Goal: Information Seeking & Learning: Learn about a topic

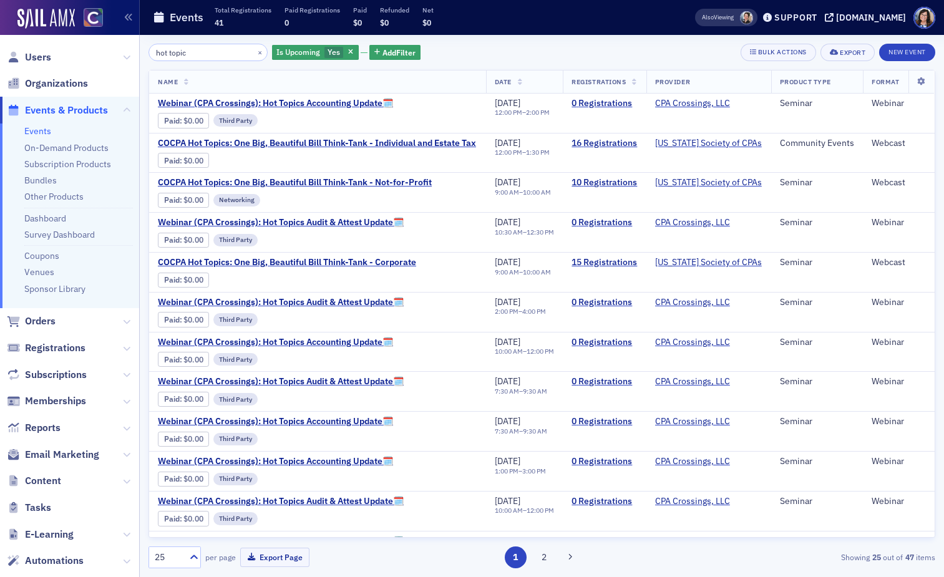
drag, startPoint x: 205, startPoint y: 50, endPoint x: 138, endPoint y: 52, distance: 66.8
click at [138, 52] on div "Users Organizations Events & Products Events On-Demand Products Subscription Pr…" at bounding box center [472, 288] width 944 height 577
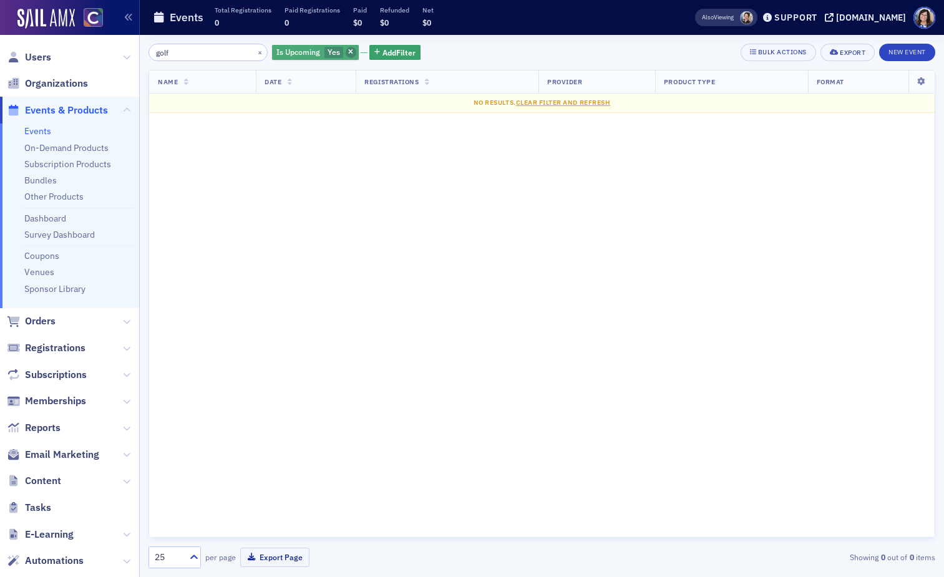
type input "golf"
click at [346, 47] on span "button" at bounding box center [351, 52] width 11 height 11
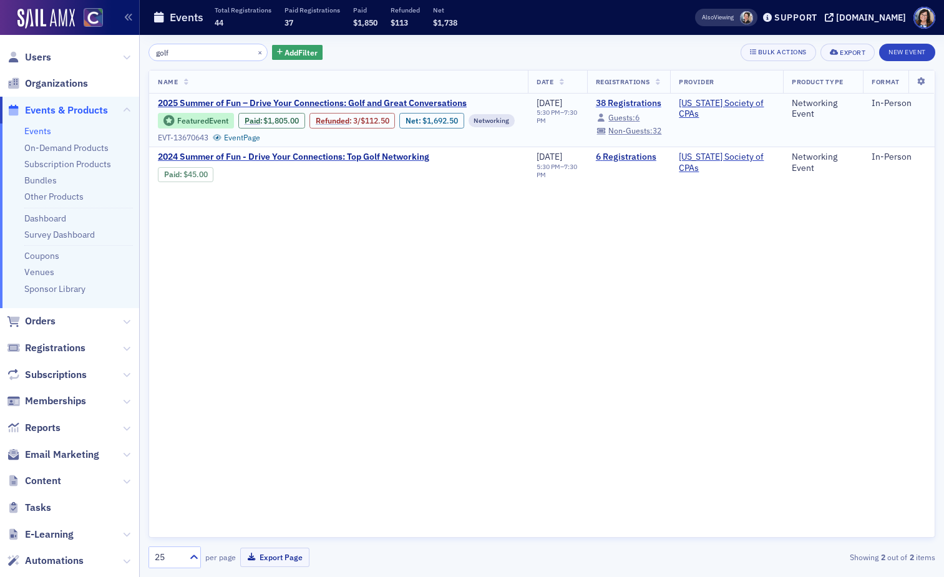
click at [646, 106] on link "38 Registrations" at bounding box center [629, 103] width 66 height 11
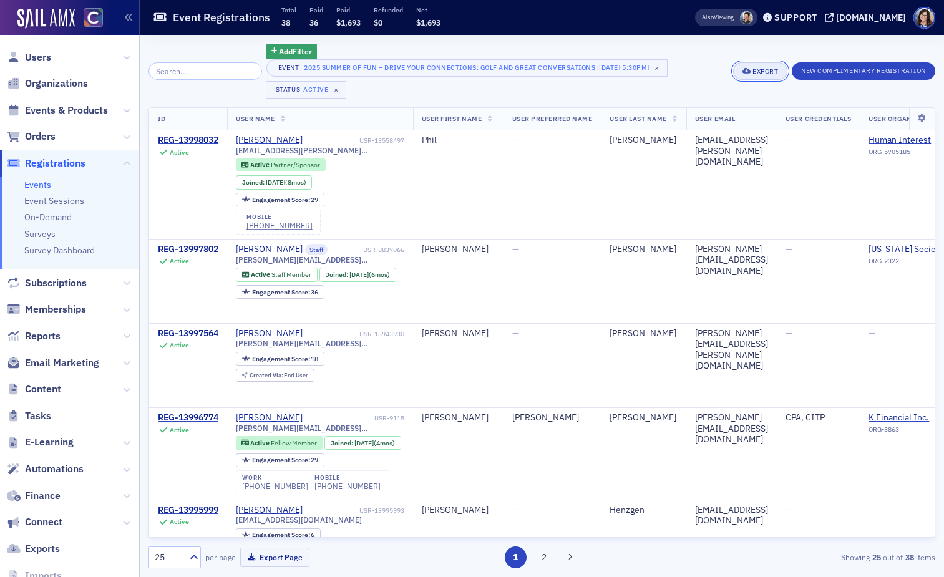
click at [755, 68] on div "Export" at bounding box center [765, 71] width 26 height 7
click at [722, 112] on button "Export All ( 38 Event Registrations )" at bounding box center [717, 113] width 135 height 20
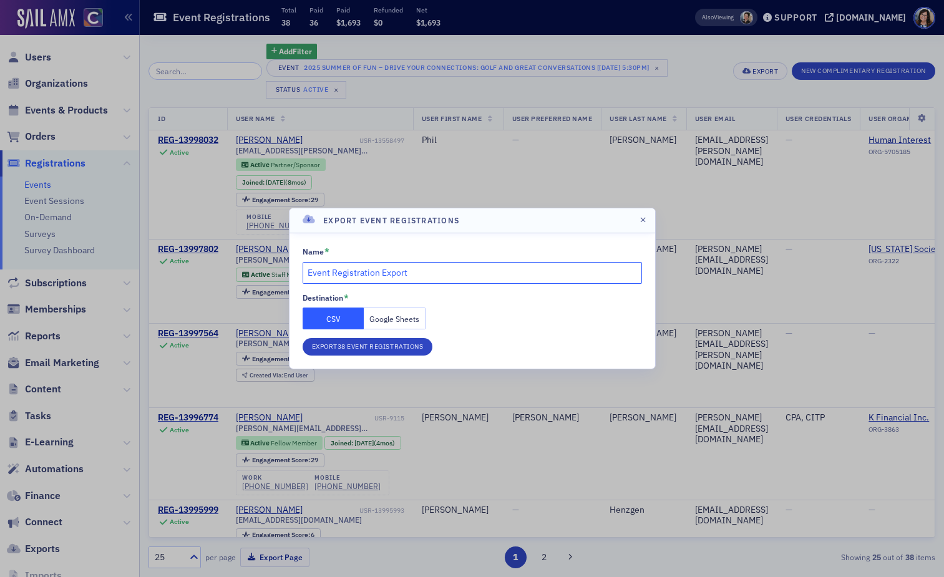
drag, startPoint x: 446, startPoint y: 273, endPoint x: 278, endPoint y: 273, distance: 167.8
click at [278, 273] on div "Export Event Registrations Name * Event Registration Export Destination * CSV G…" at bounding box center [472, 288] width 944 height 577
click at [307, 274] on input "Event Registration Export" at bounding box center [472, 273] width 339 height 22
type input "8.14.2025 SoF Topgolf Event Registration Export"
click at [367, 347] on button "Export 38 Event Registrations" at bounding box center [368, 346] width 130 height 17
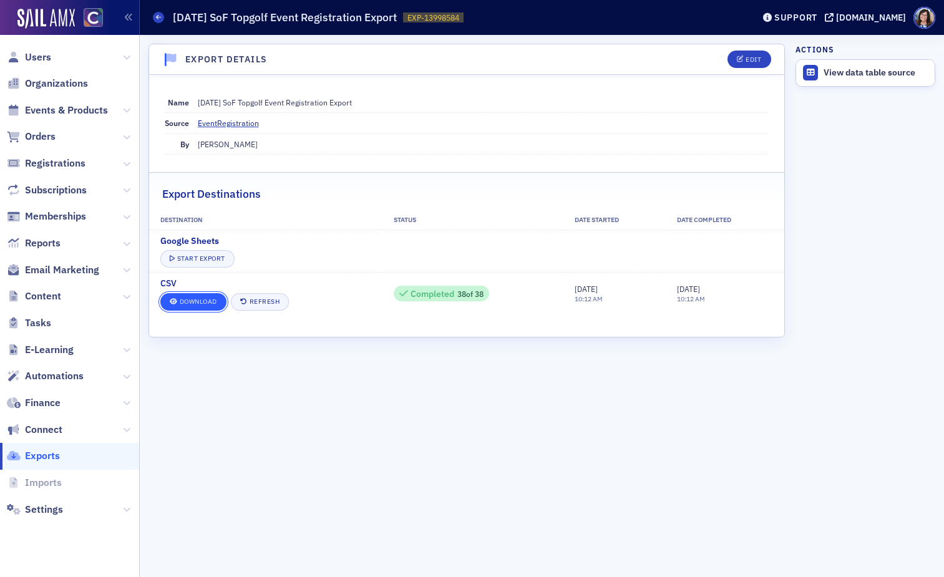
click at [212, 303] on link "Download" at bounding box center [193, 301] width 66 height 17
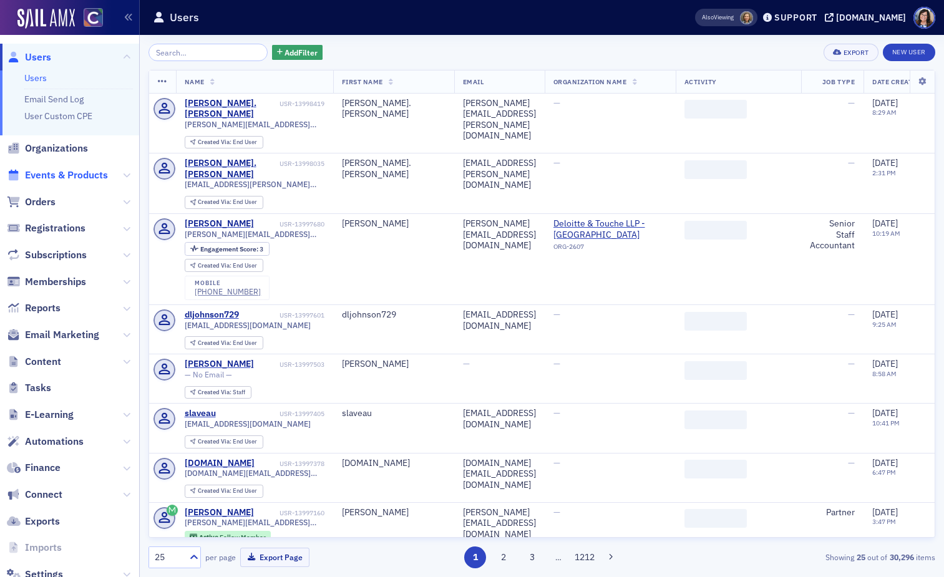
click at [77, 176] on span "Events & Products" at bounding box center [66, 175] width 83 height 14
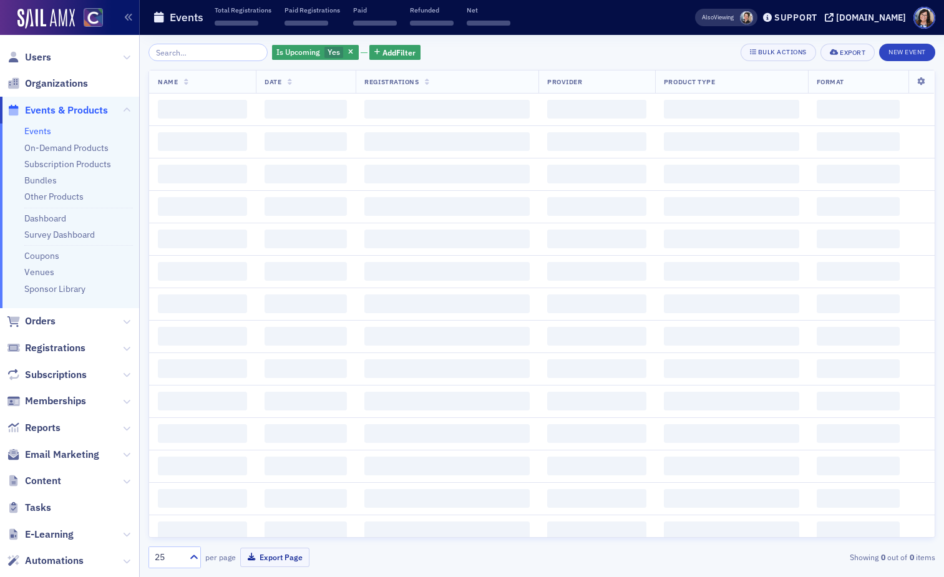
click at [182, 59] on input "search" at bounding box center [207, 52] width 119 height 17
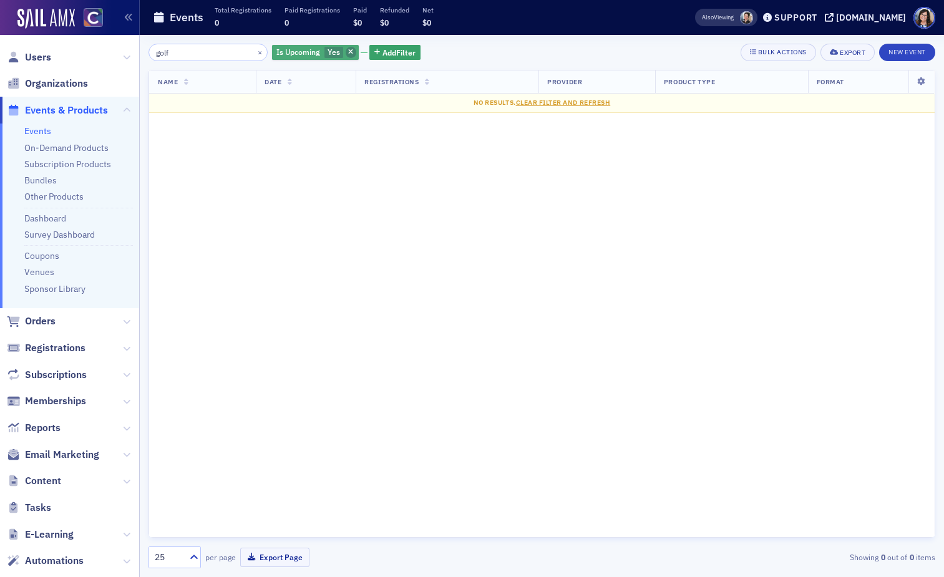
type input "golf"
click at [348, 54] on icon "button" at bounding box center [350, 52] width 5 height 7
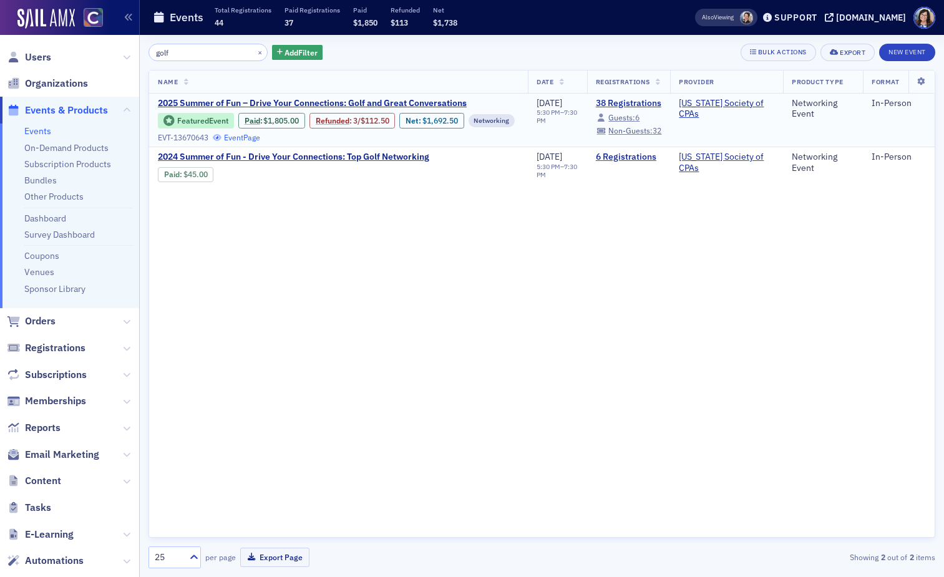
click at [260, 140] on link "Event Page" at bounding box center [236, 137] width 47 height 9
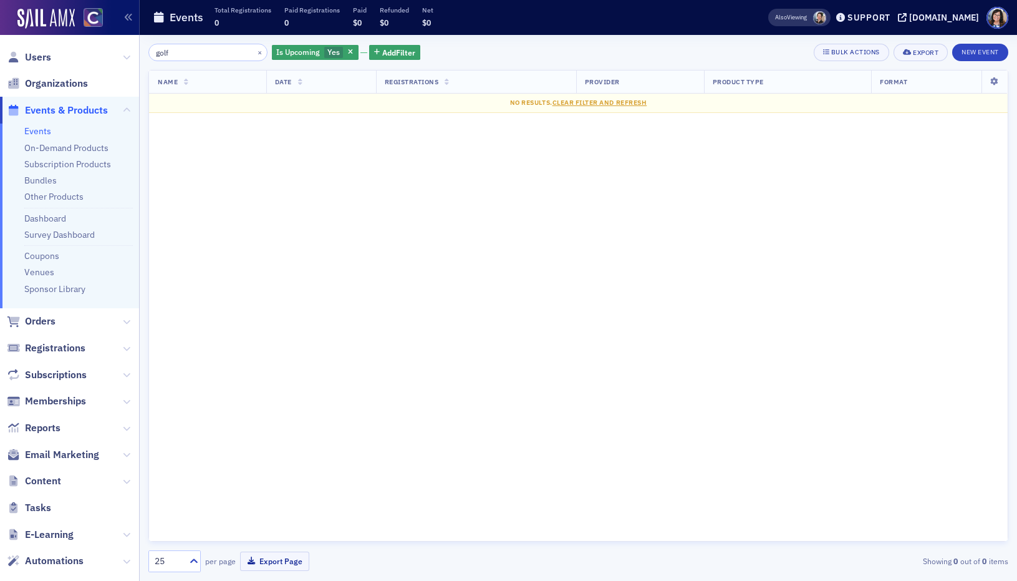
click at [70, 112] on span "Events & Products" at bounding box center [66, 111] width 83 height 14
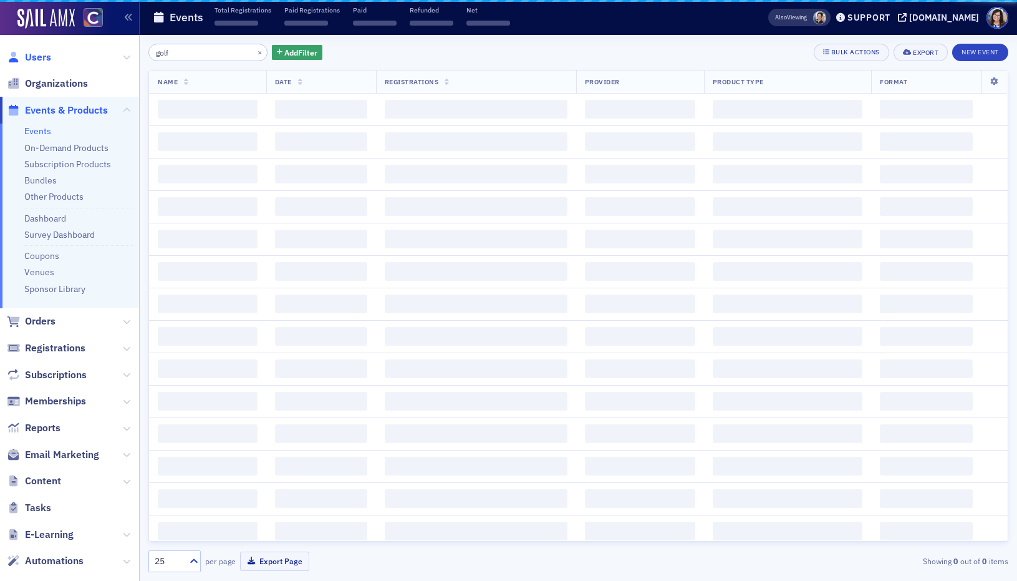
click at [51, 56] on span "Users" at bounding box center [38, 58] width 26 height 14
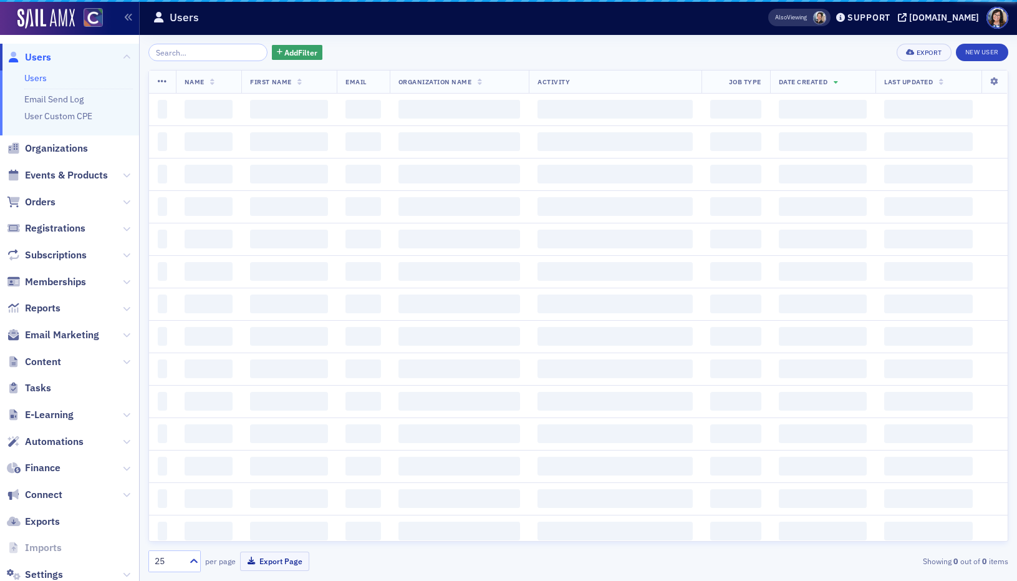
click at [192, 55] on input "search" at bounding box center [207, 52] width 119 height 17
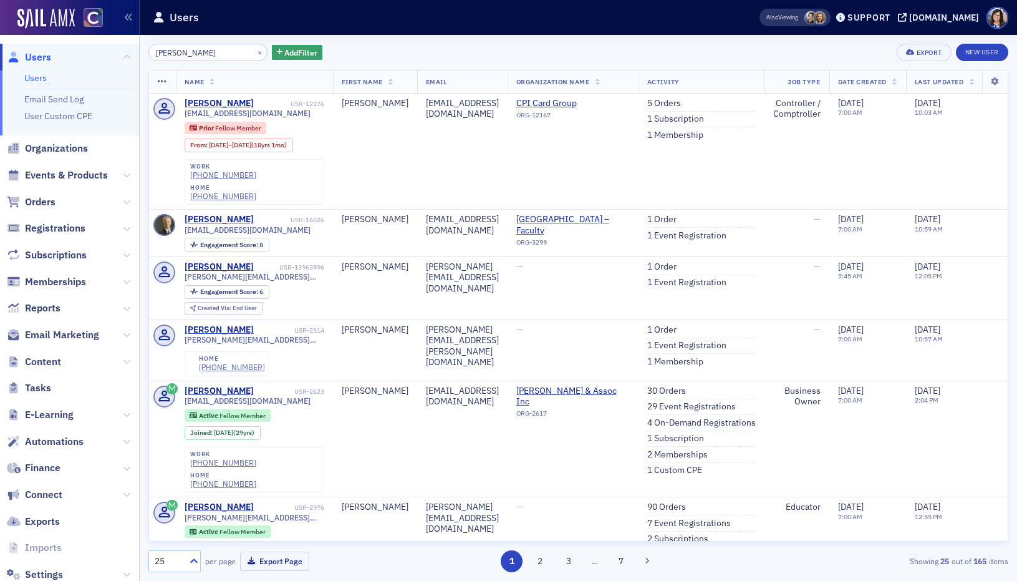
type input "Kevin O'Brien"
drag, startPoint x: 243, startPoint y: 50, endPoint x: 221, endPoint y: 51, distance: 22.5
click at [255, 50] on button "×" at bounding box center [260, 51] width 11 height 11
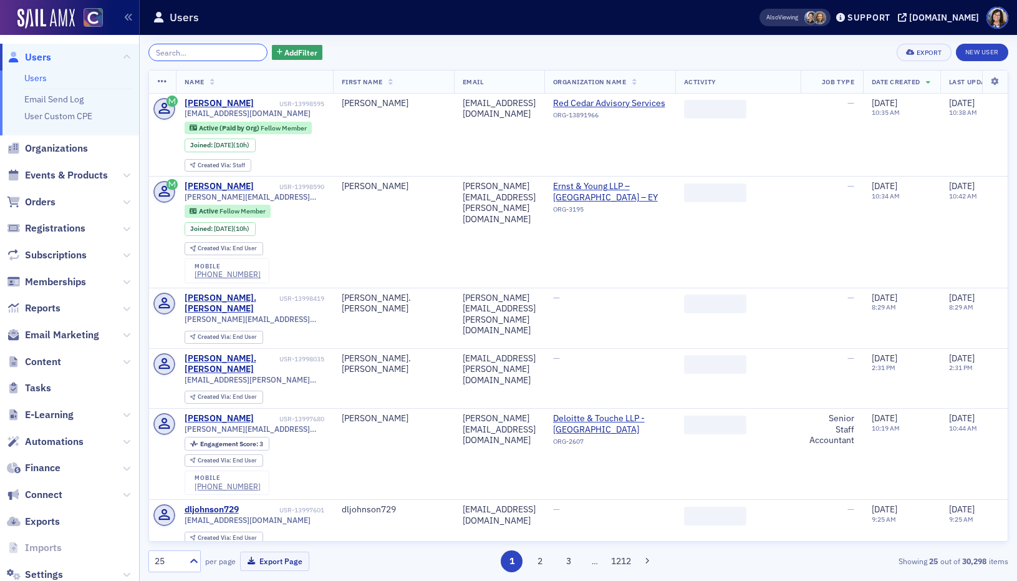
click at [221, 51] on input "search" at bounding box center [207, 52] width 119 height 17
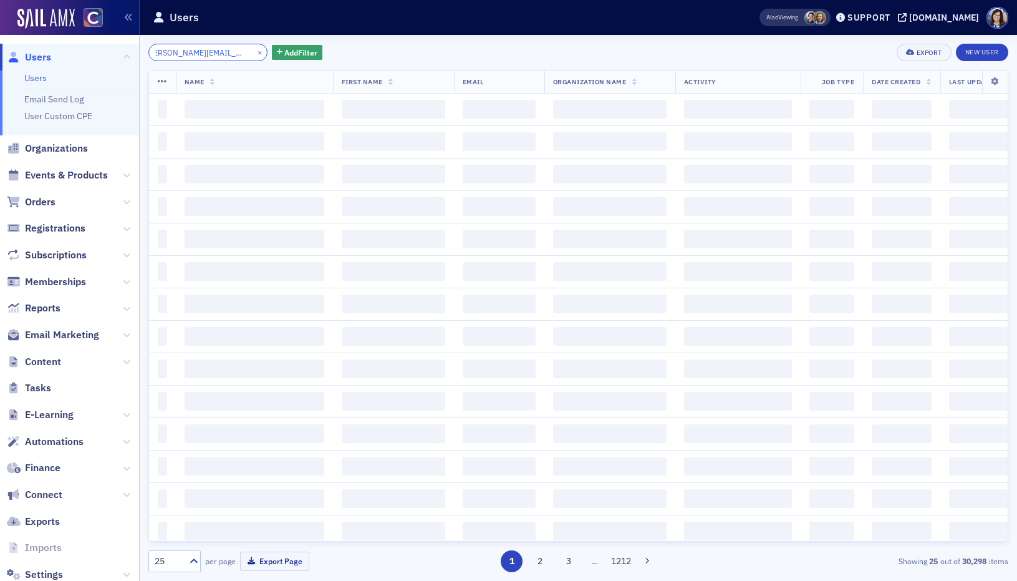
type input "kevin@grayfeathercfo.com"
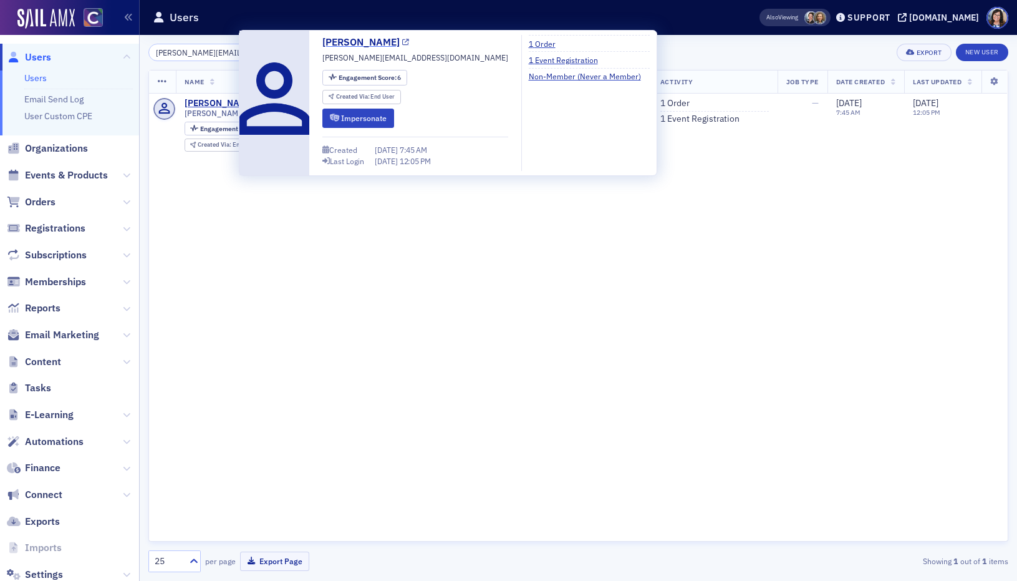
click at [402, 41] on icon at bounding box center [405, 42] width 7 height 7
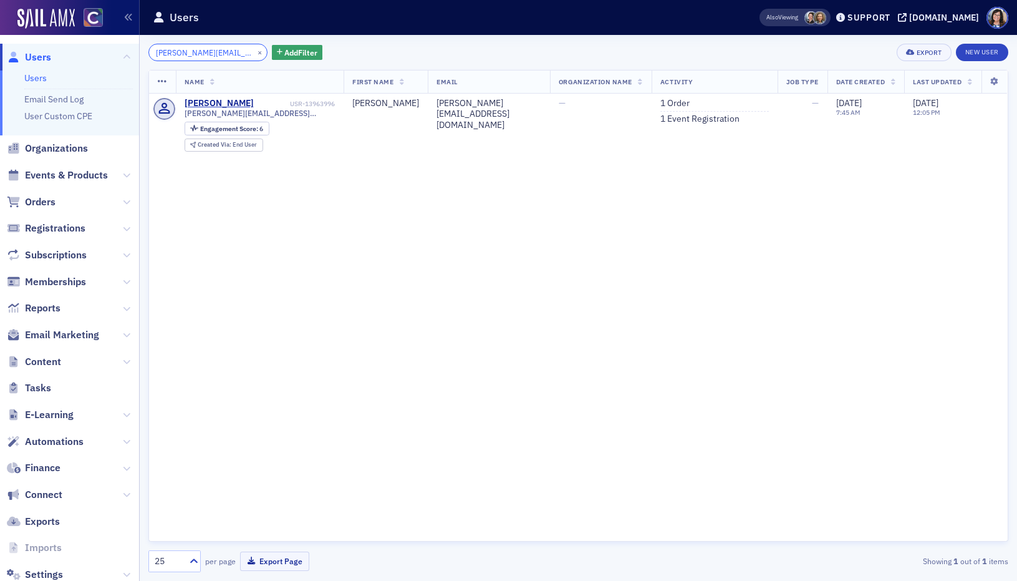
click at [201, 52] on input "kevin@grayfeathercfo.com" at bounding box center [207, 52] width 119 height 17
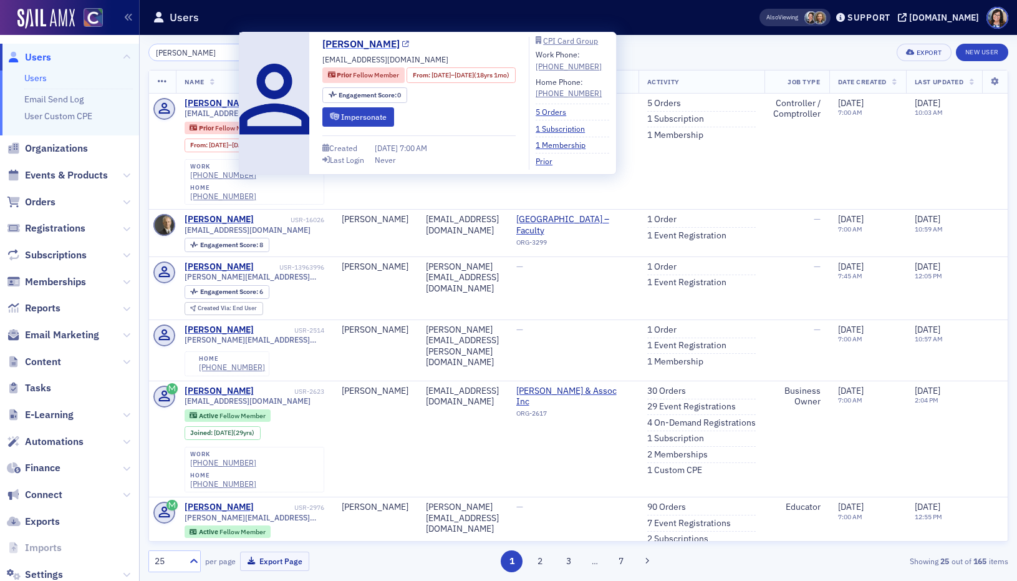
click at [402, 45] on icon at bounding box center [405, 44] width 7 height 7
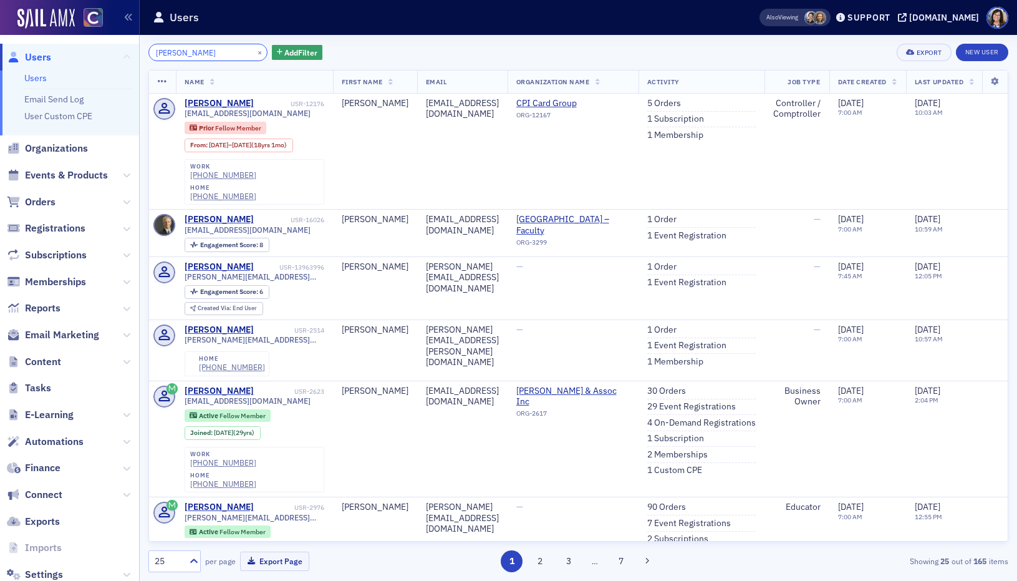
drag, startPoint x: 210, startPoint y: 52, endPoint x: 124, endPoint y: 52, distance: 86.1
click at [124, 52] on div "Users Users Email Send Log User Custom CPE Organizations Events & Products Orde…" at bounding box center [508, 290] width 1017 height 581
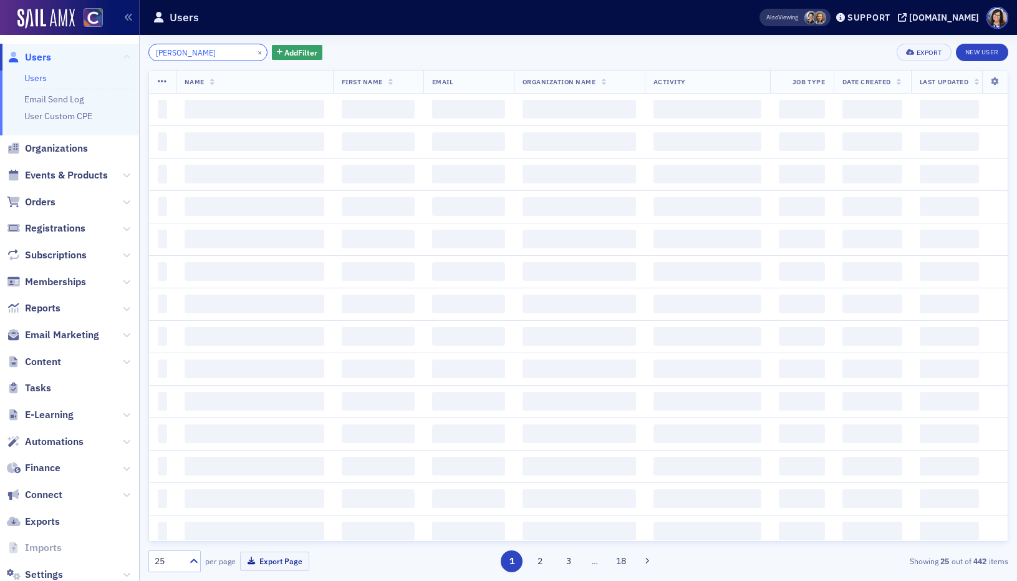
type input "ross merry"
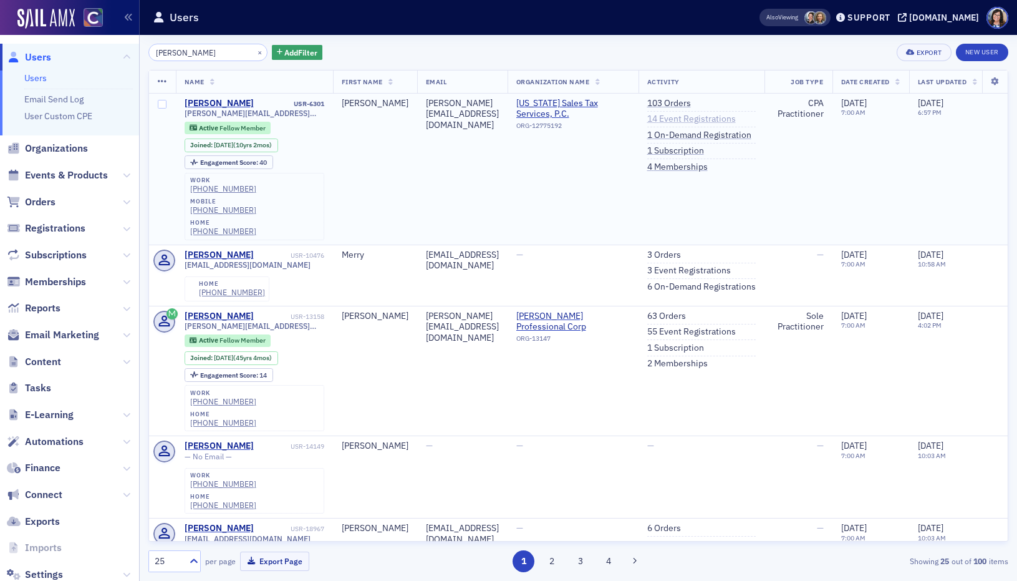
click at [718, 119] on link "14 Event Registrations" at bounding box center [692, 119] width 89 height 11
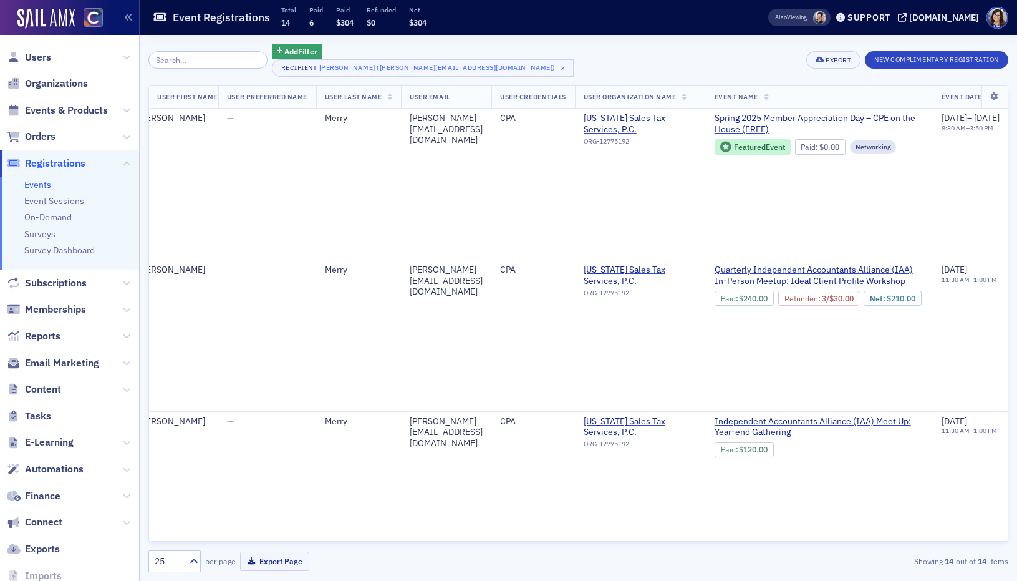
scroll to position [0, 255]
click at [186, 558] on div at bounding box center [193, 561] width 16 height 13
click at [188, 457] on div "50" at bounding box center [175, 461] width 36 height 13
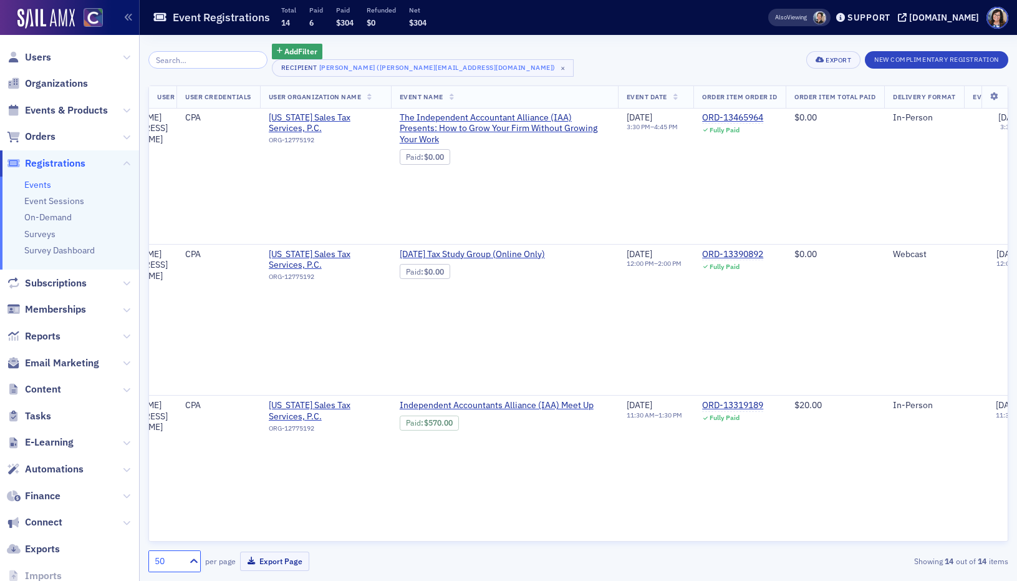
scroll to position [473, 570]
click at [667, 56] on div "Add Filter Recipient Ross Merry (ross@salestax.cpa) × Export New Complimentary …" at bounding box center [578, 60] width 860 height 33
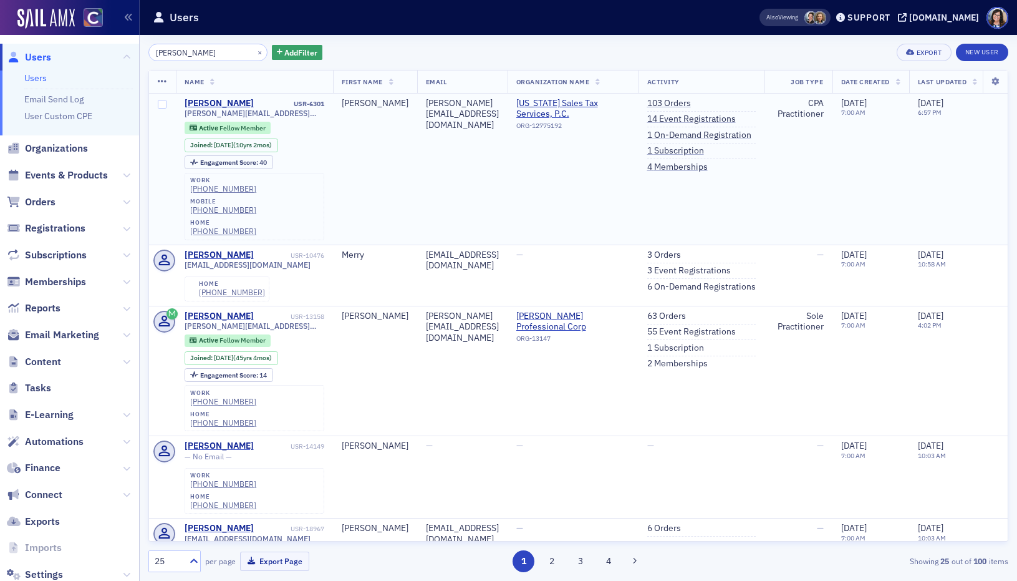
click at [417, 171] on td "ross@salestax.cpa" at bounding box center [462, 169] width 90 height 151
drag, startPoint x: 257, startPoint y: 113, endPoint x: 182, endPoint y: 114, distance: 74.9
click at [182, 114] on td "Ross Merry USR-6301 ross@salestax.cpa Active Fellow Member Joined : 5/27/2015 (…" at bounding box center [254, 169] width 157 height 151
copy span "ross@salestax.cpa"
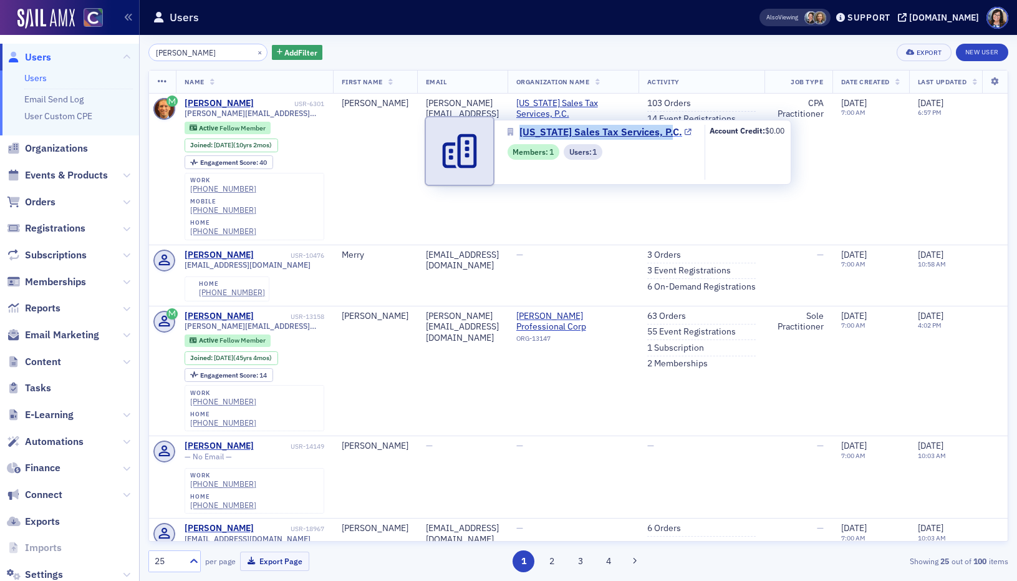
drag, startPoint x: 516, startPoint y: 122, endPoint x: 668, endPoint y: 133, distance: 152.6
click at [668, 133] on div "Colorado Sales Tax Services, P.C. Members : 1 Users : 1 Account Credit: $0.00" at bounding box center [613, 152] width 357 height 65
copy link "Colorado Sales Tax Services, P.C."
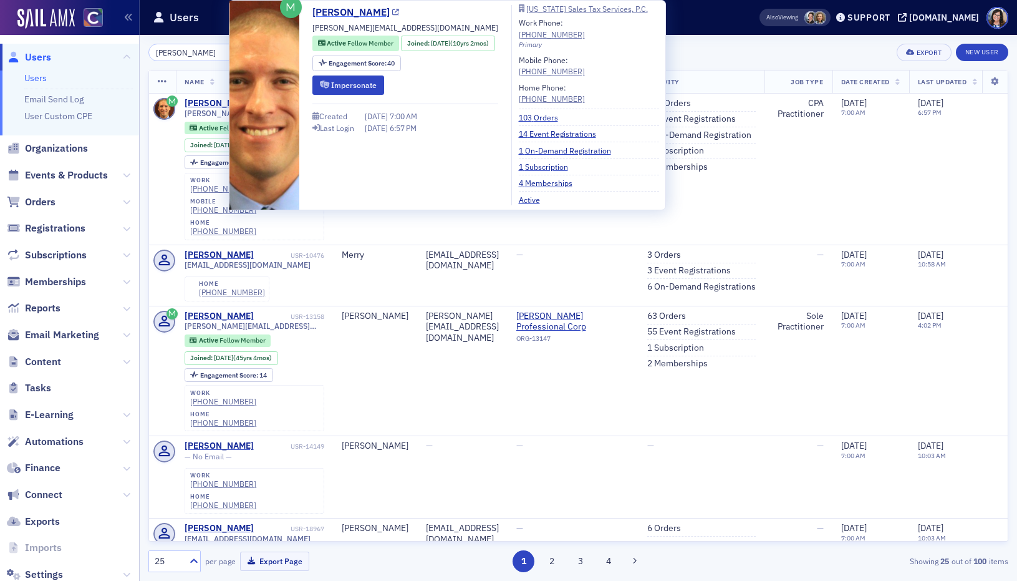
click at [392, 11] on icon at bounding box center [395, 12] width 7 height 7
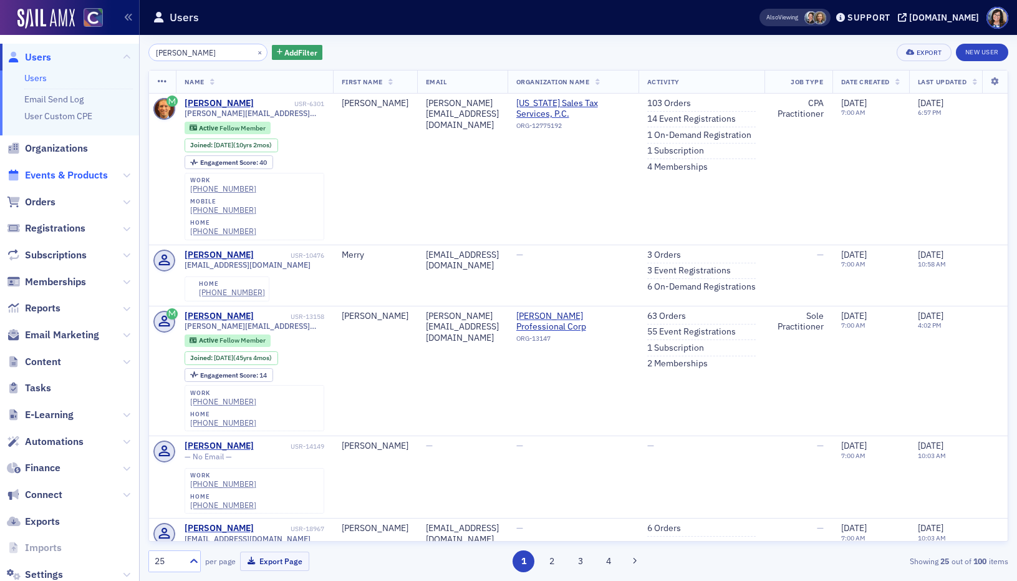
click at [77, 175] on span "Events & Products" at bounding box center [66, 175] width 83 height 14
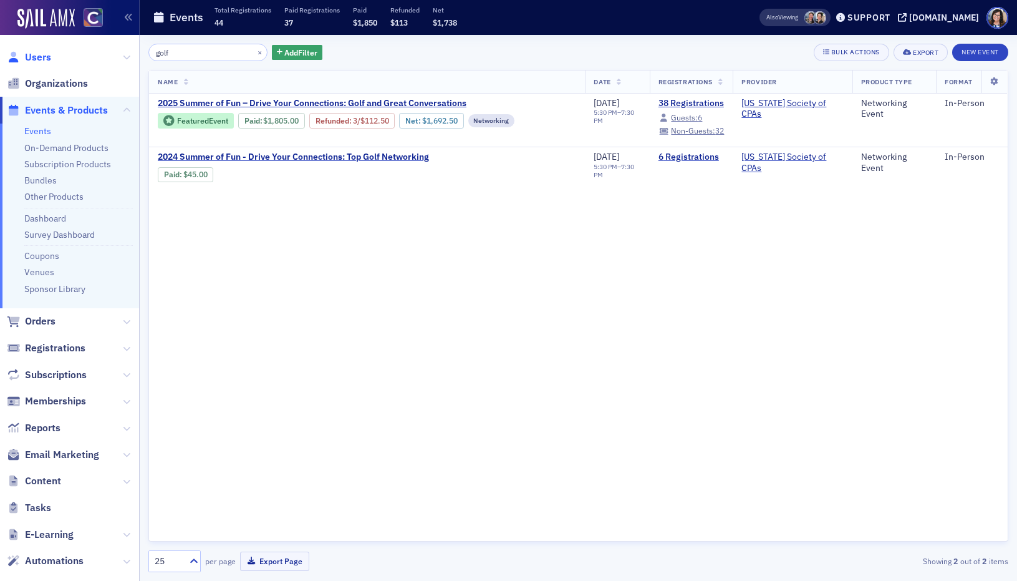
click at [38, 61] on span "Users" at bounding box center [38, 58] width 26 height 14
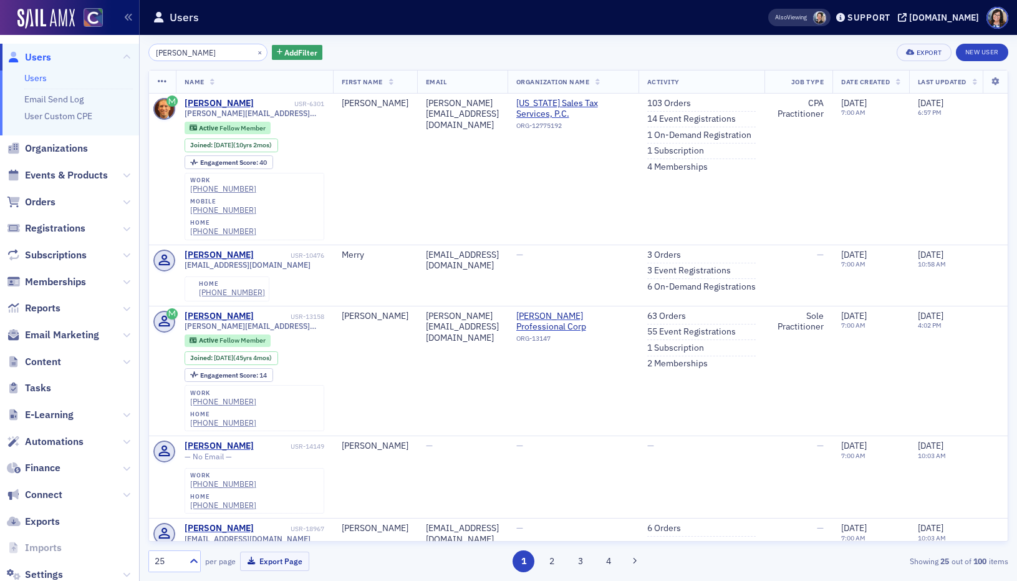
drag, startPoint x: 220, startPoint y: 54, endPoint x: 112, endPoint y: 52, distance: 108.6
click at [112, 52] on div "Users Users Email Send Log User Custom CPE Organizations Events & Products Orde…" at bounding box center [508, 290] width 1017 height 581
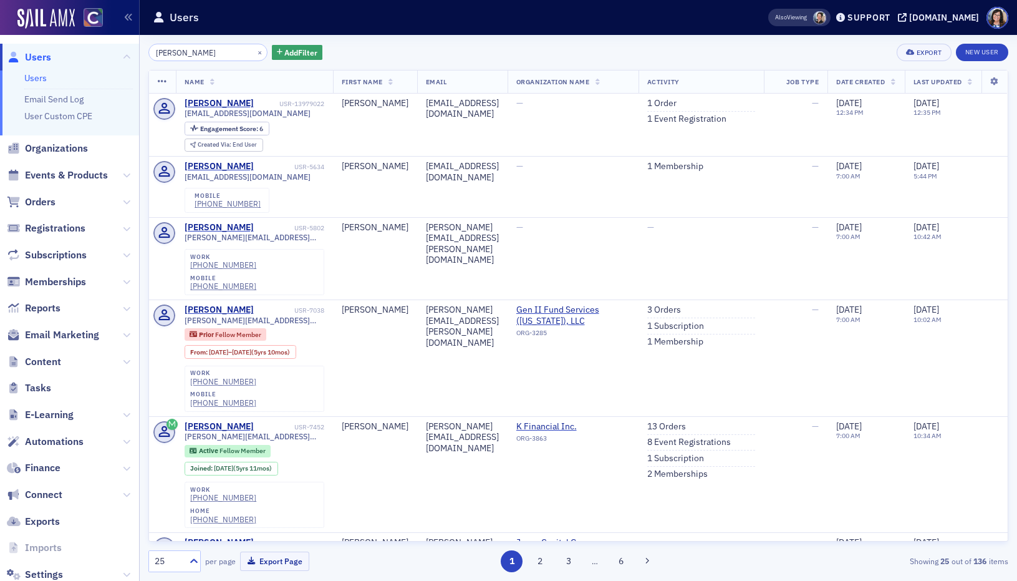
type input "hilary taylor"
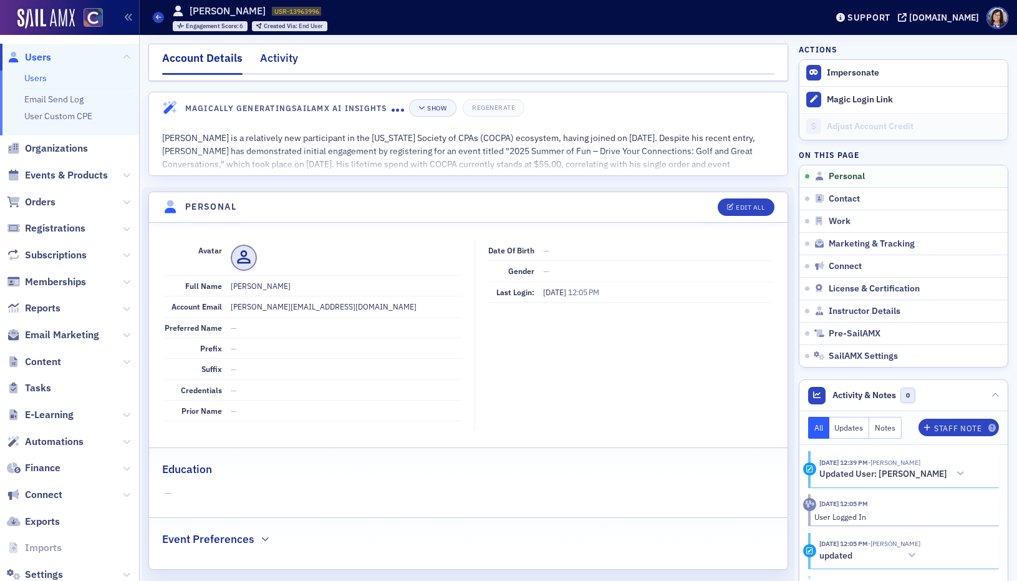
click at [286, 59] on div "Activity" at bounding box center [279, 61] width 38 height 23
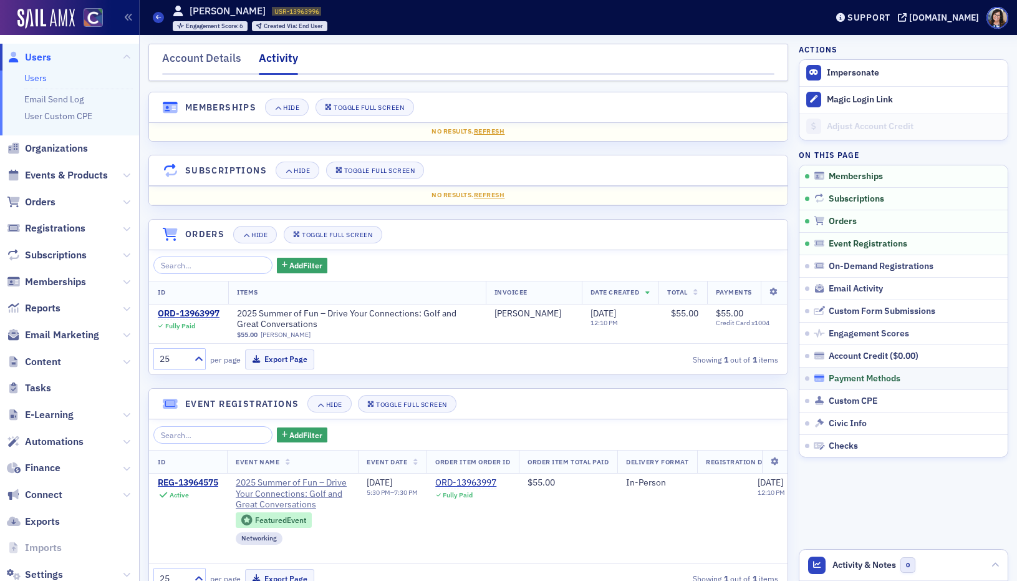
click at [846, 377] on span "Payment Methods" at bounding box center [865, 378] width 72 height 11
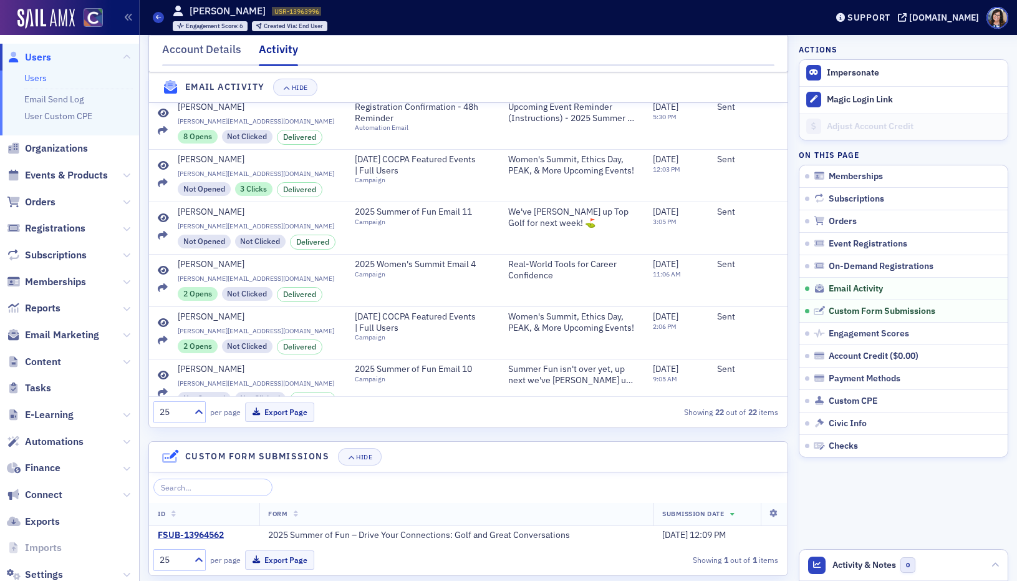
scroll to position [183, 0]
click at [855, 228] on link "Orders" at bounding box center [904, 221] width 208 height 22
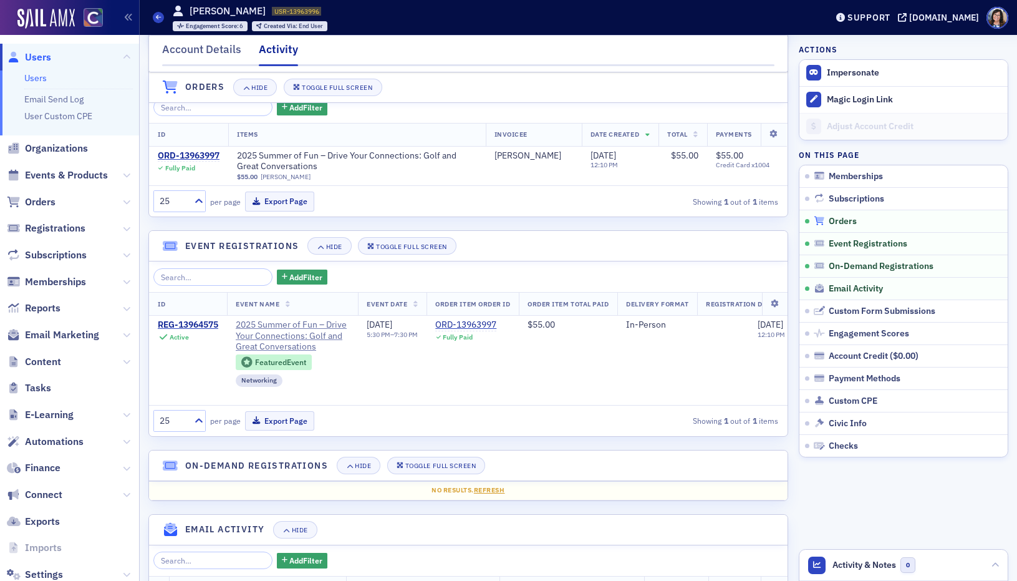
scroll to position [147, 0]
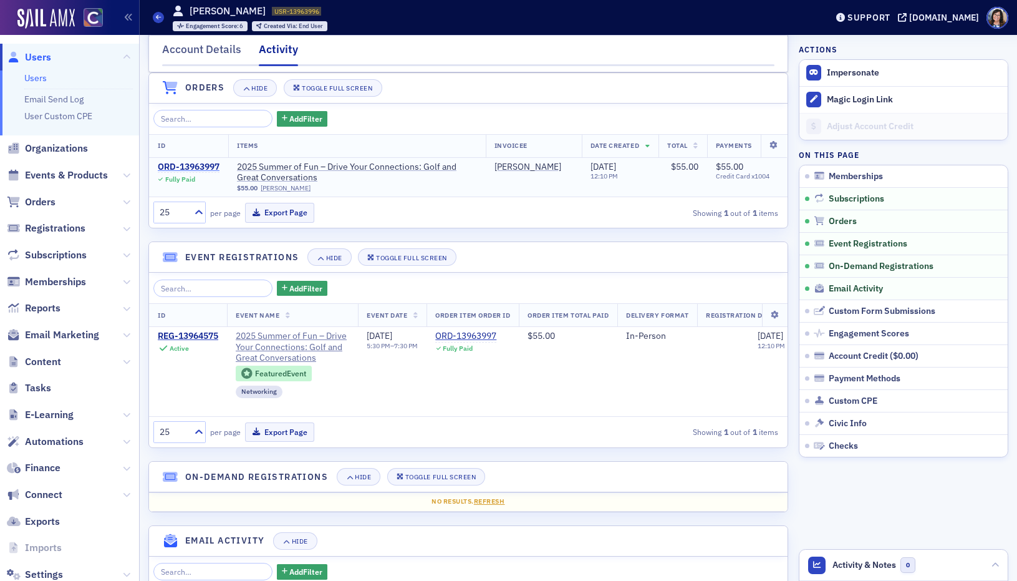
click at [179, 165] on div "ORD-13963997" at bounding box center [189, 167] width 62 height 11
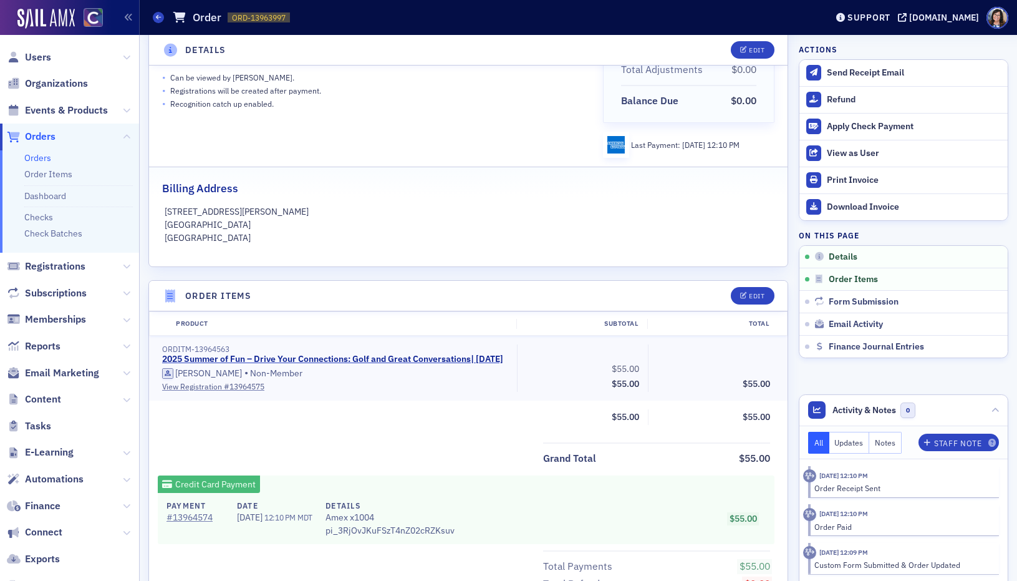
scroll to position [196, 0]
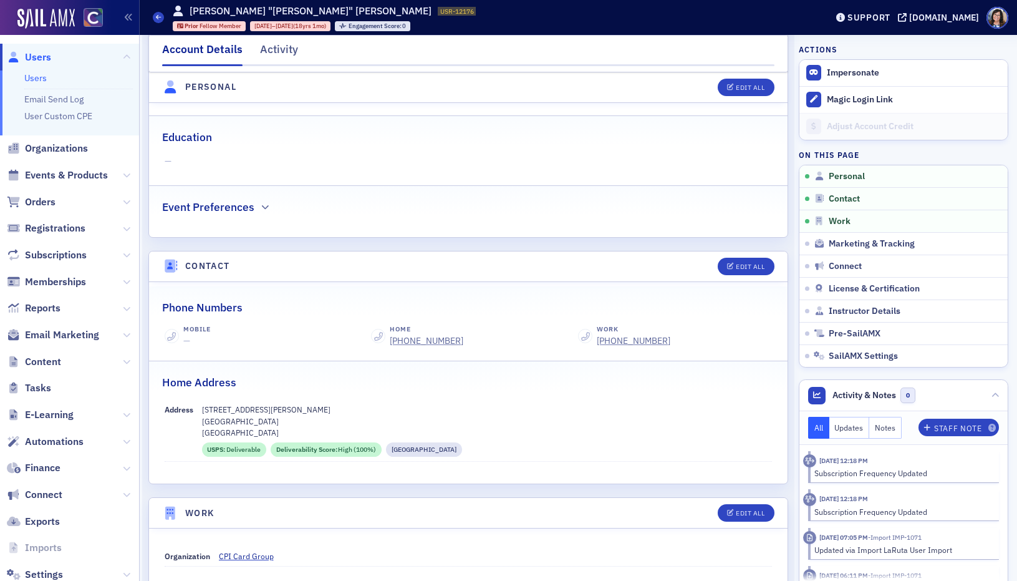
scroll to position [349, 0]
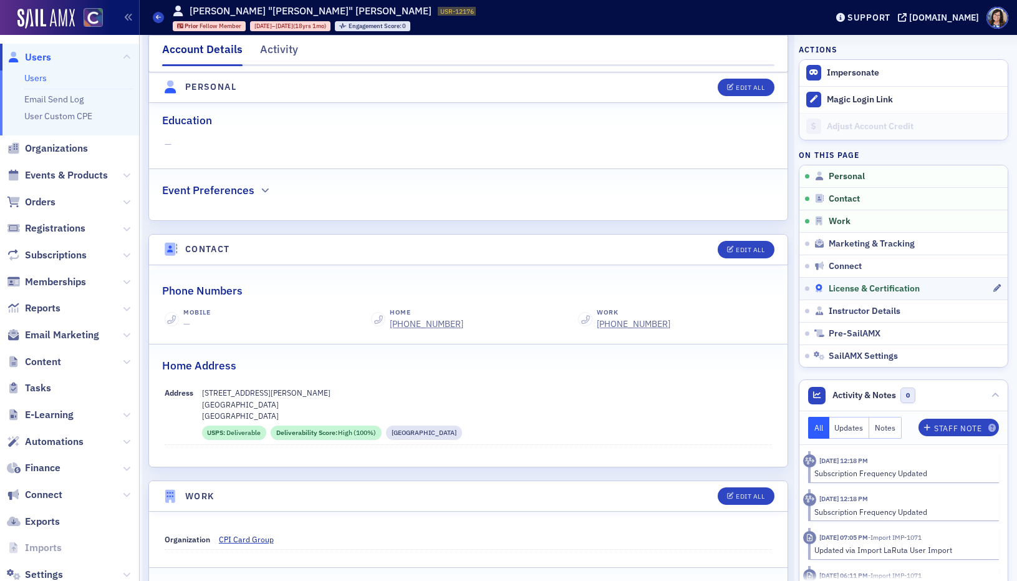
click at [838, 286] on span "License & Certification" at bounding box center [874, 288] width 91 height 11
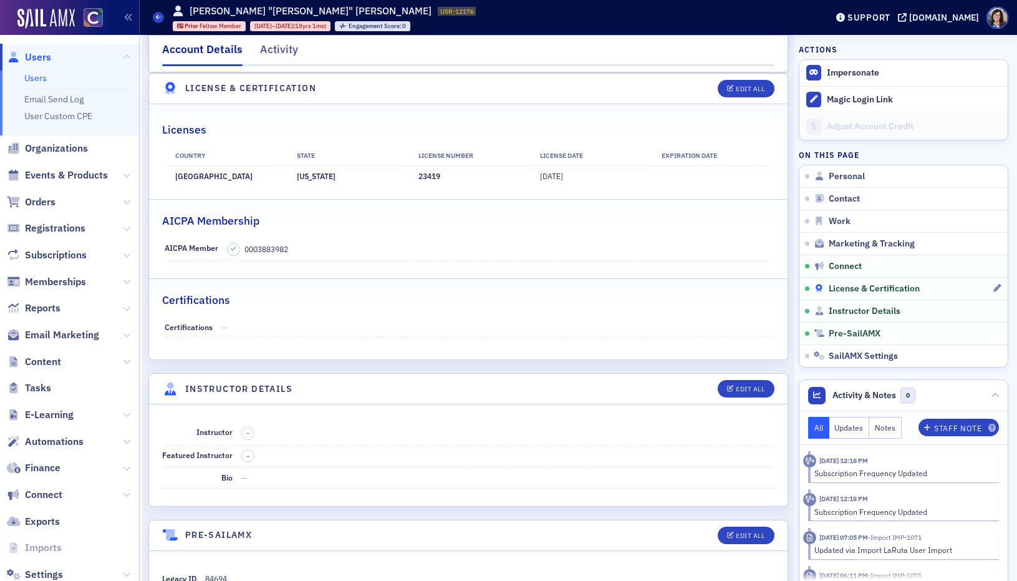
scroll to position [2068, 0]
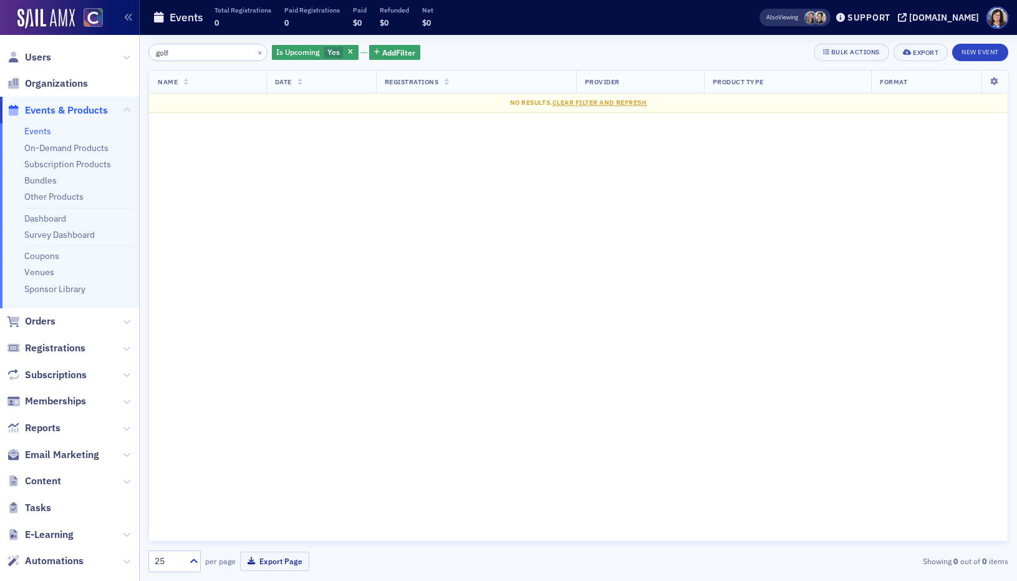
drag, startPoint x: 214, startPoint y: 54, endPoint x: 126, endPoint y: 49, distance: 88.1
click at [126, 49] on div "Users Organizations Events & Products Events On-Demand Products Subscription Pr…" at bounding box center [508, 290] width 1017 height 581
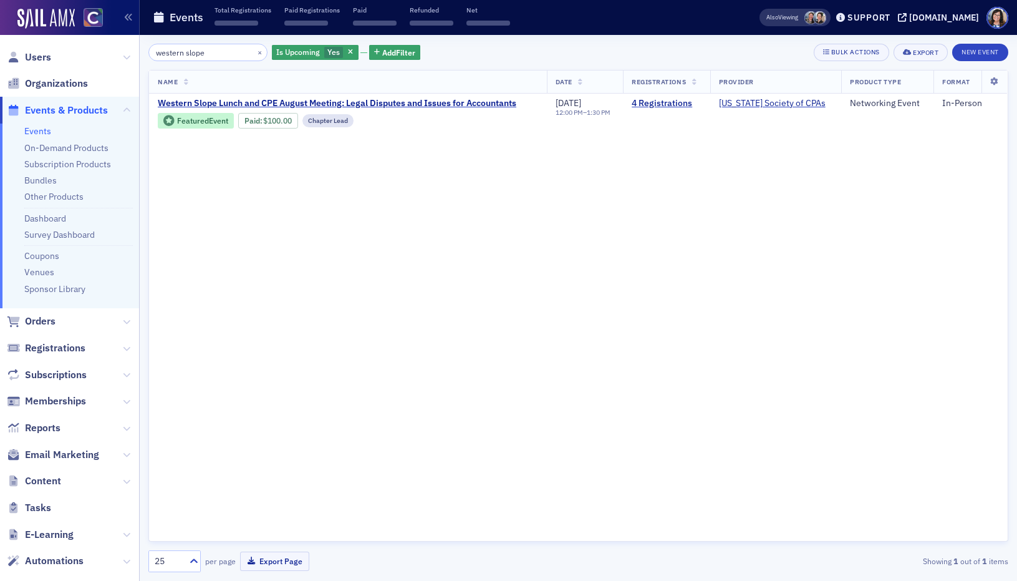
scroll to position [61, 0]
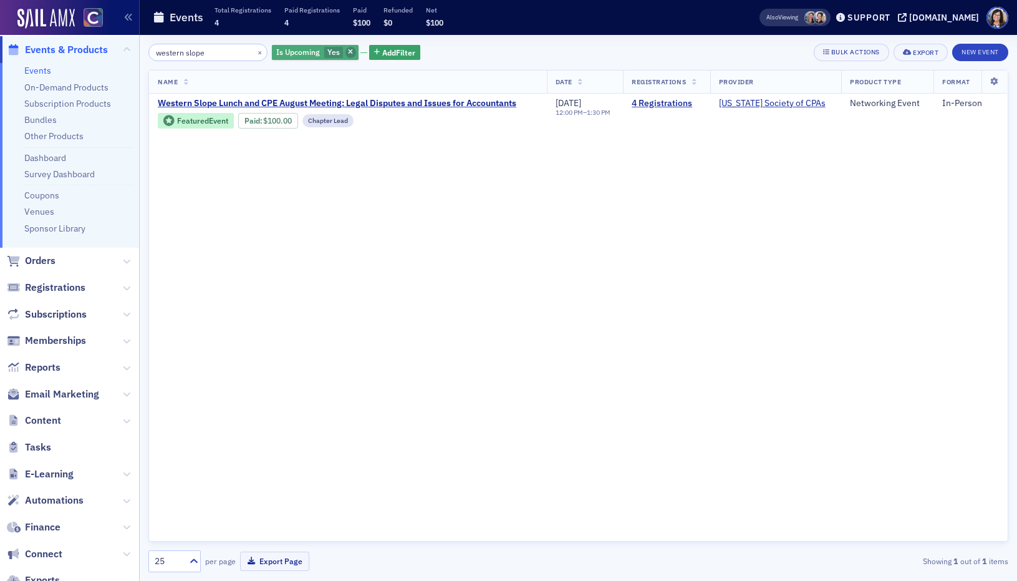
click at [348, 50] on icon "button" at bounding box center [350, 52] width 5 height 7
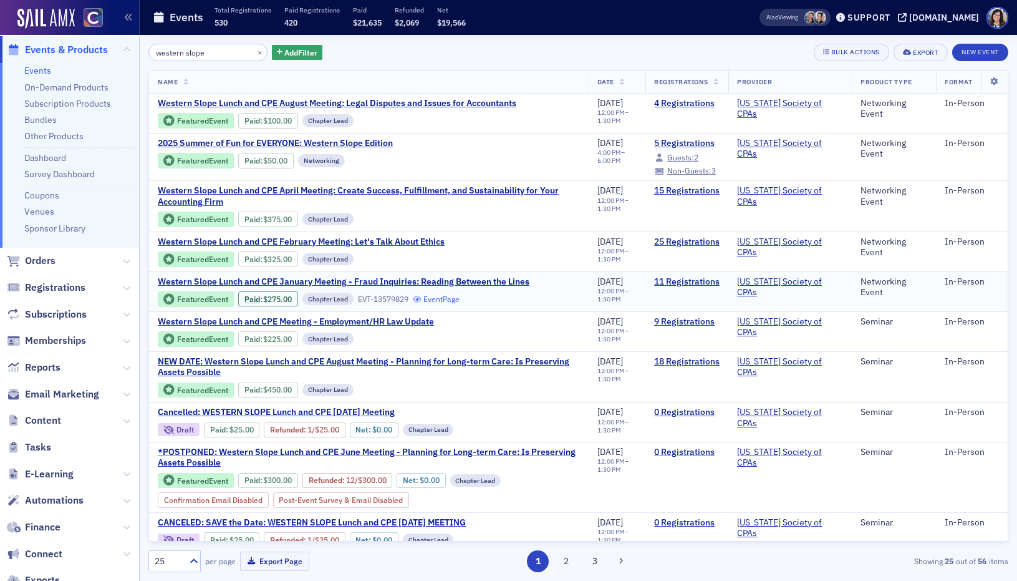
click at [445, 299] on link "Event Page" at bounding box center [436, 298] width 47 height 9
drag, startPoint x: 542, startPoint y: 258, endPoint x: 511, endPoint y: 263, distance: 31.5
click at [542, 258] on div "Western Slope Lunch and CPE February Meeting: Let's Talk About Ethics Featured …" at bounding box center [369, 251] width 422 height 31
click at [450, 260] on link "Event Page" at bounding box center [436, 259] width 47 height 9
click at [452, 223] on link "Event Page" at bounding box center [436, 219] width 47 height 9
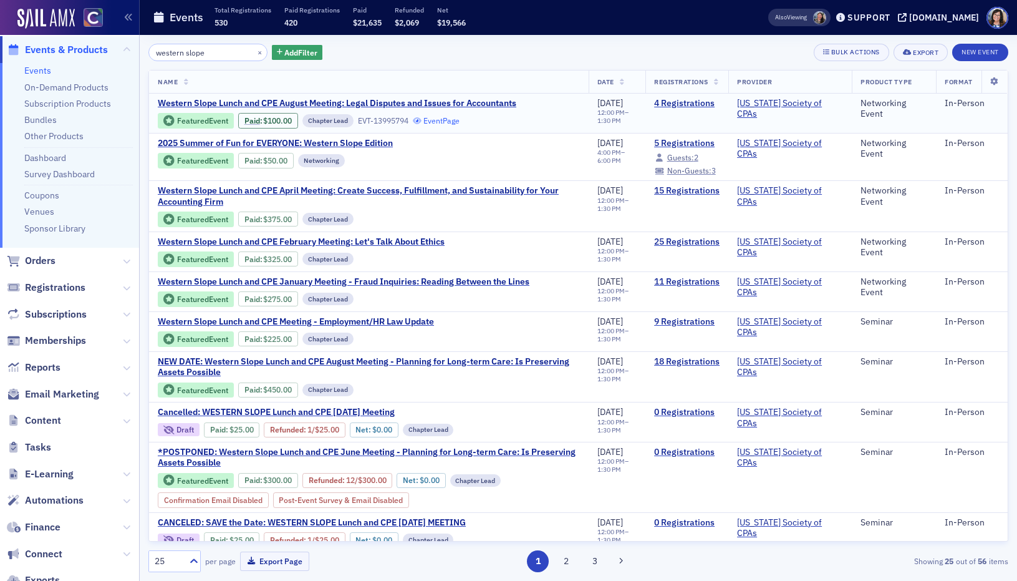
click at [444, 122] on link "Event Page" at bounding box center [436, 120] width 47 height 9
drag, startPoint x: 162, startPoint y: 51, endPoint x: 118, endPoint y: 52, distance: 43.7
click at [118, 52] on div "Users Organizations Events & Products Events On-Demand Products Subscription Pr…" at bounding box center [508, 290] width 1017 height 581
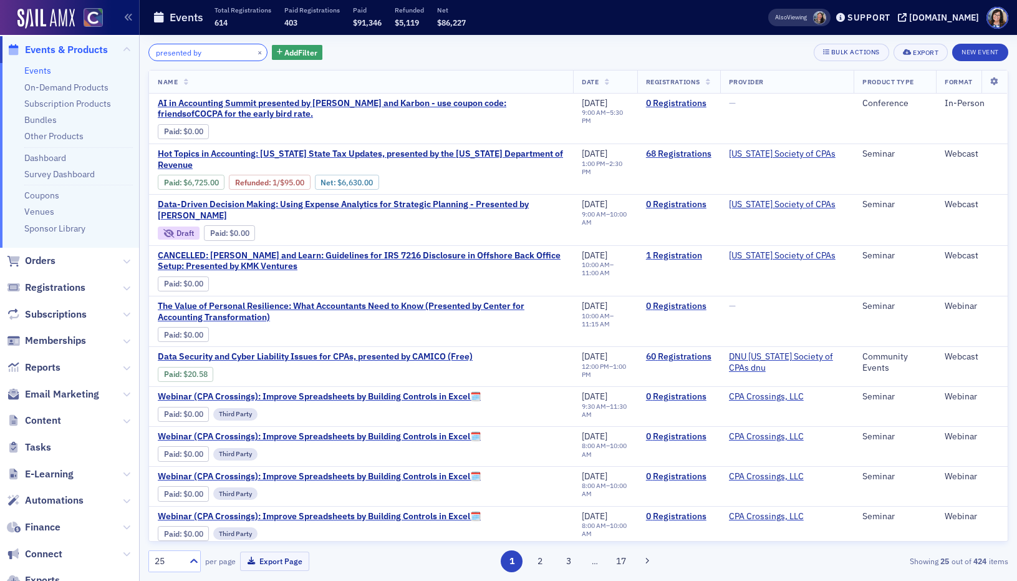
scroll to position [39, 0]
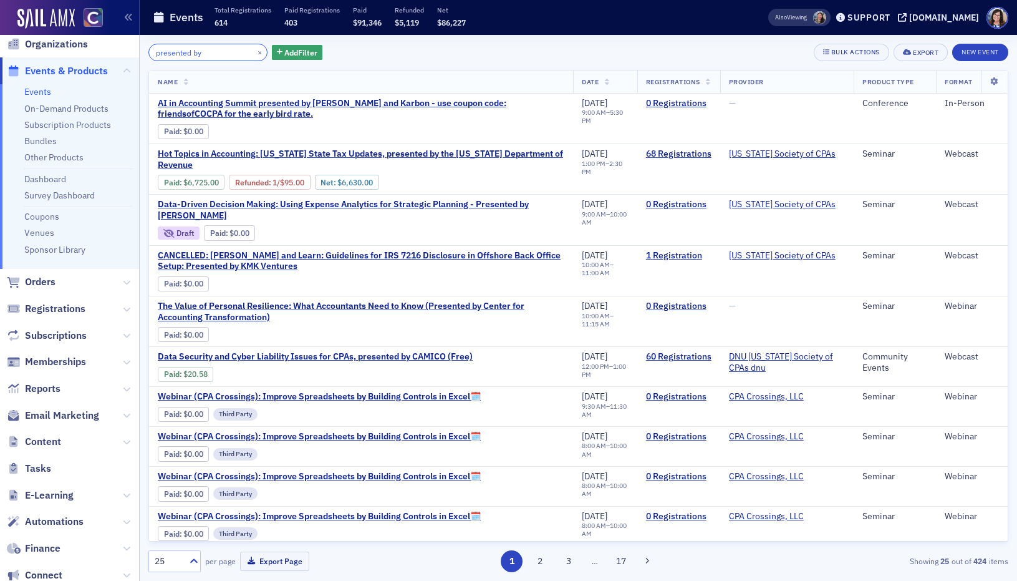
type input "presented by"
drag, startPoint x: 244, startPoint y: 52, endPoint x: 227, endPoint y: 52, distance: 16.8
click at [255, 52] on button "×" at bounding box center [260, 51] width 11 height 11
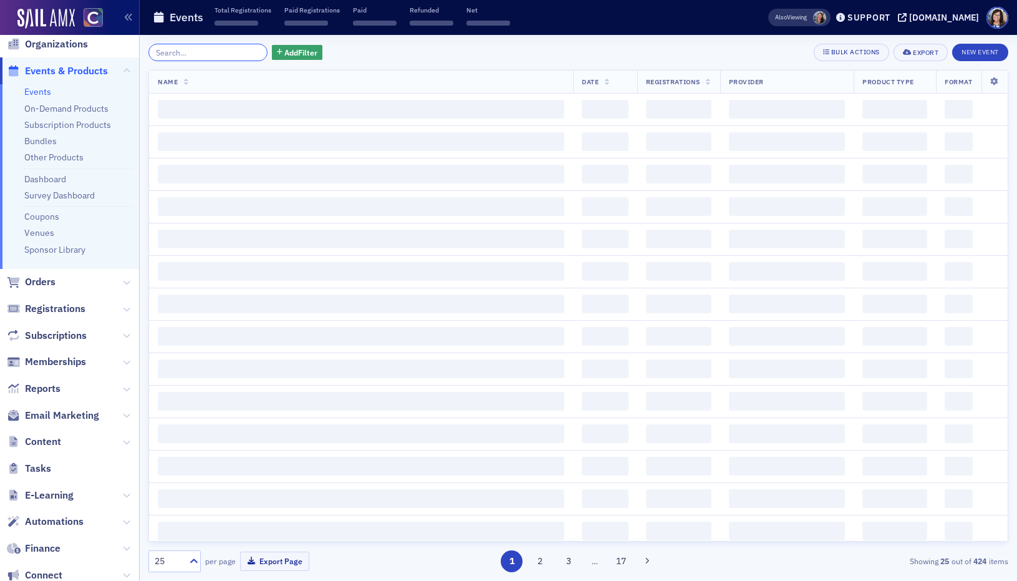
click at [227, 52] on input "search" at bounding box center [207, 52] width 119 height 17
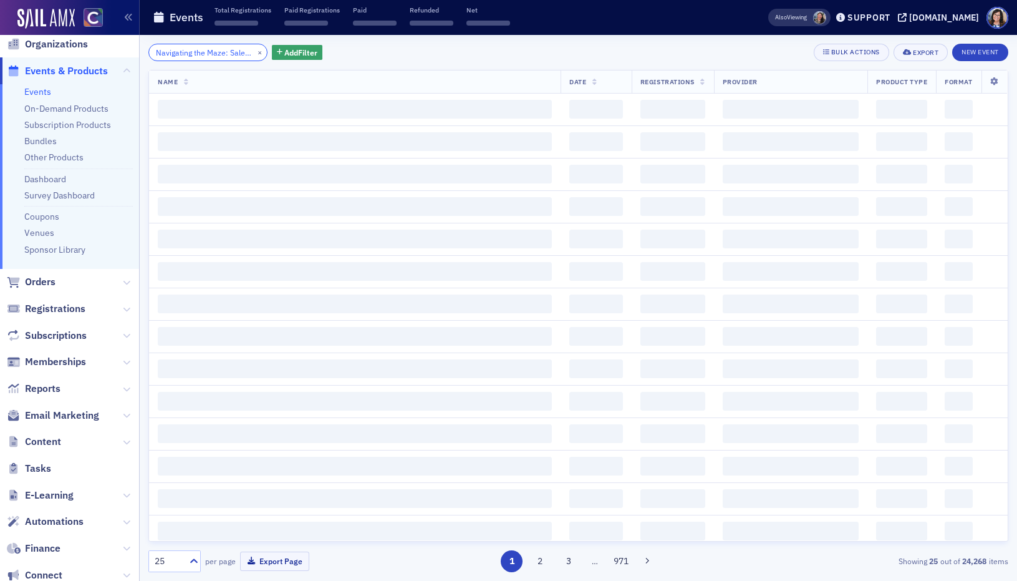
scroll to position [0, 93]
type input "Navigating the Maze: Sales and Use Tax in [US_STATE]"
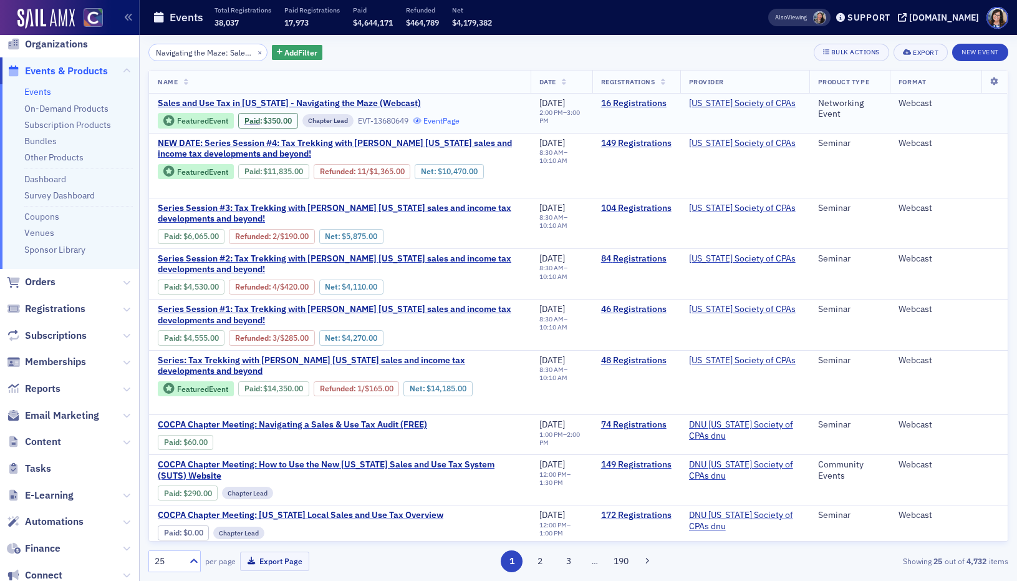
click at [440, 121] on link "Event Page" at bounding box center [436, 120] width 47 height 9
